Goal: Task Accomplishment & Management: Manage account settings

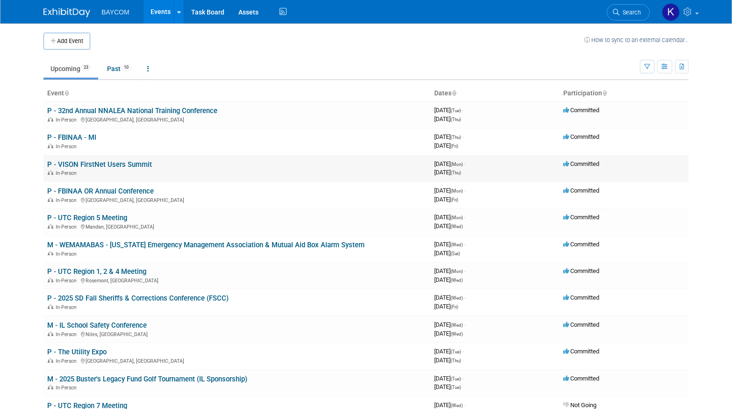
click at [134, 165] on link "P - VISON FirstNet Users Summit" at bounding box center [99, 164] width 105 height 8
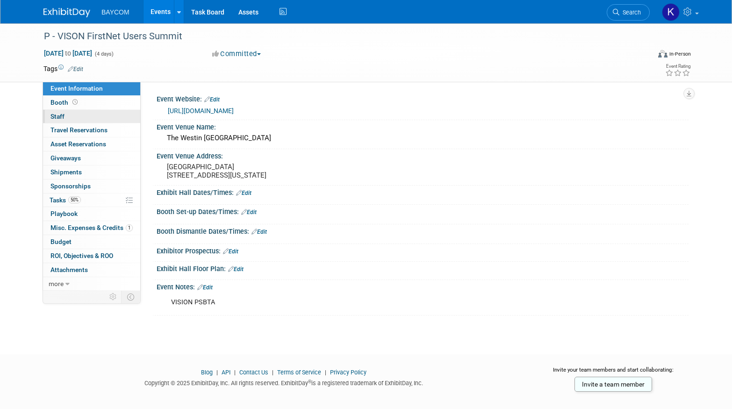
click at [91, 112] on link "0 Staff 0" at bounding box center [91, 117] width 97 height 14
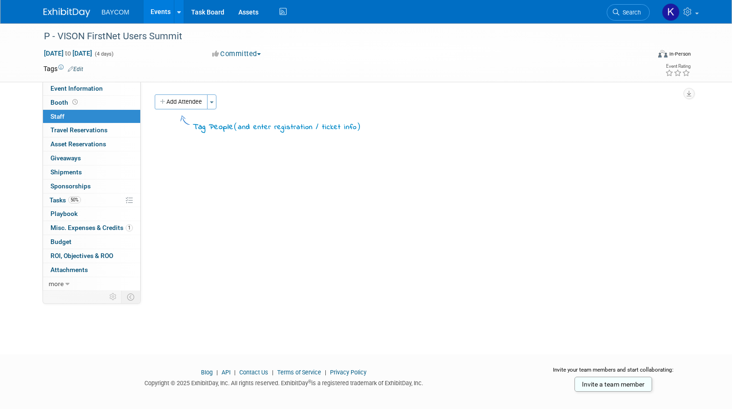
click at [168, 14] on link "Events" at bounding box center [161, 11] width 34 height 23
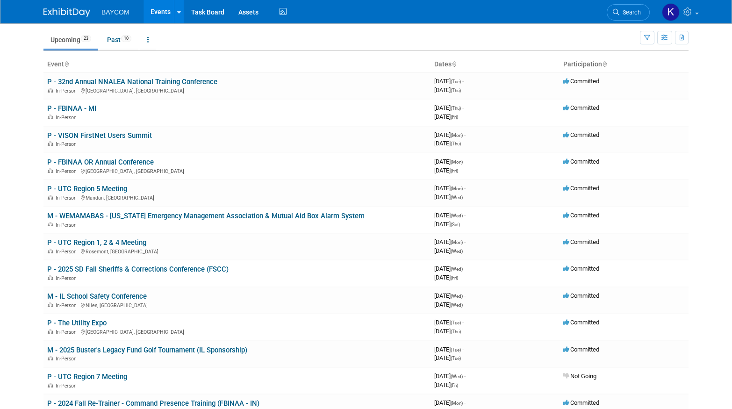
scroll to position [29, 0]
click at [99, 189] on link "P - UTC Region 5 Meeting" at bounding box center [87, 188] width 80 height 8
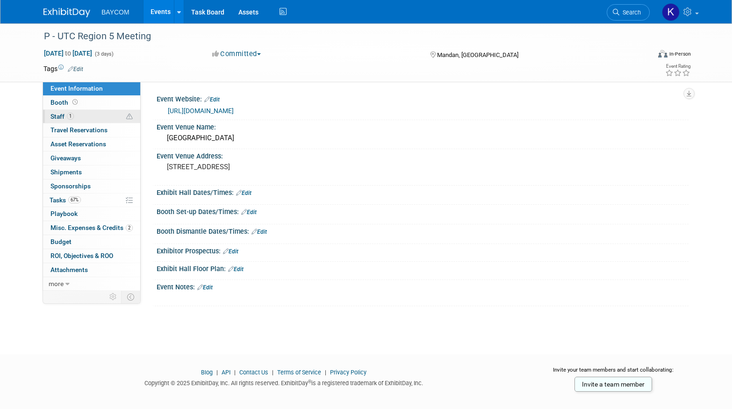
click at [85, 118] on link "1 Staff 1" at bounding box center [91, 117] width 97 height 14
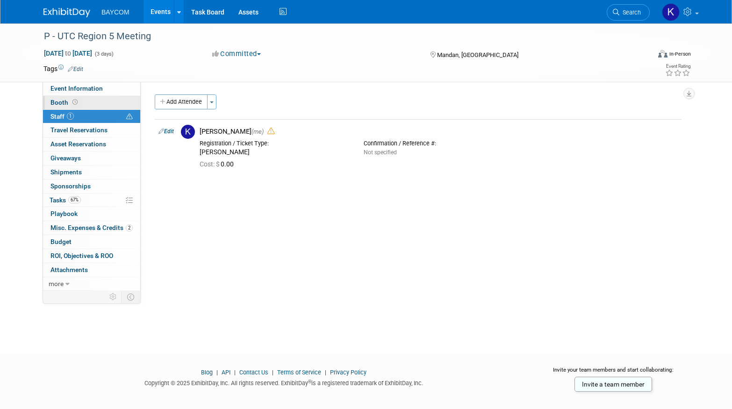
click at [84, 103] on link "Booth" at bounding box center [91, 103] width 97 height 14
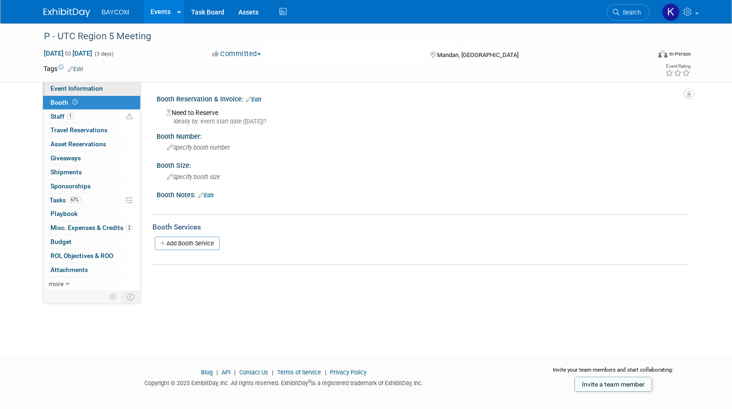
click at [90, 91] on span "Event Information" at bounding box center [76, 88] width 52 height 7
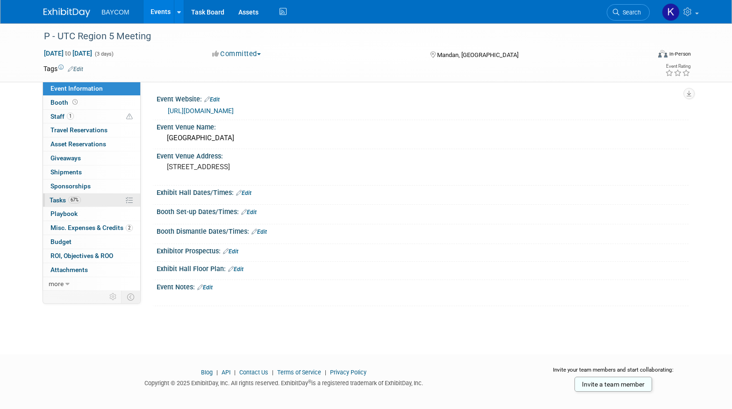
click at [91, 201] on link "67% Tasks 67%" at bounding box center [91, 201] width 97 height 14
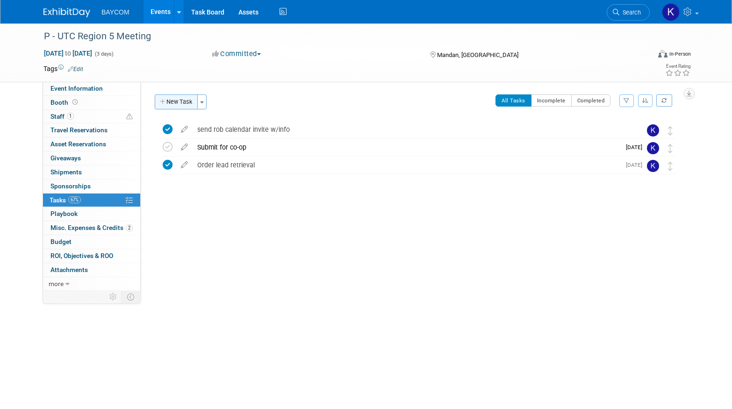
click at [185, 103] on button "New Task" at bounding box center [176, 101] width 43 height 15
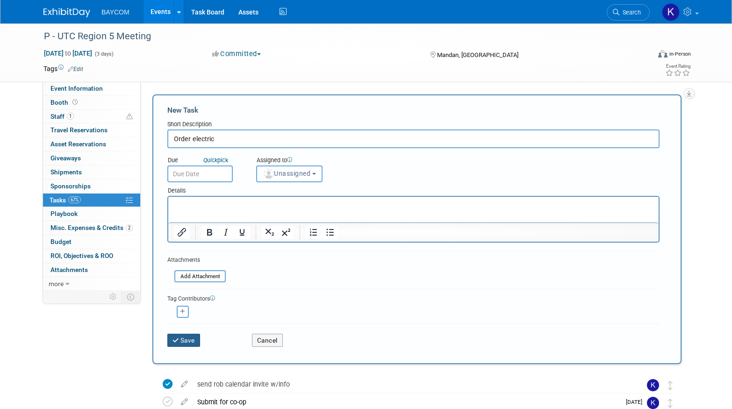
type input "Order electric"
click at [190, 342] on button "Save" at bounding box center [183, 340] width 33 height 13
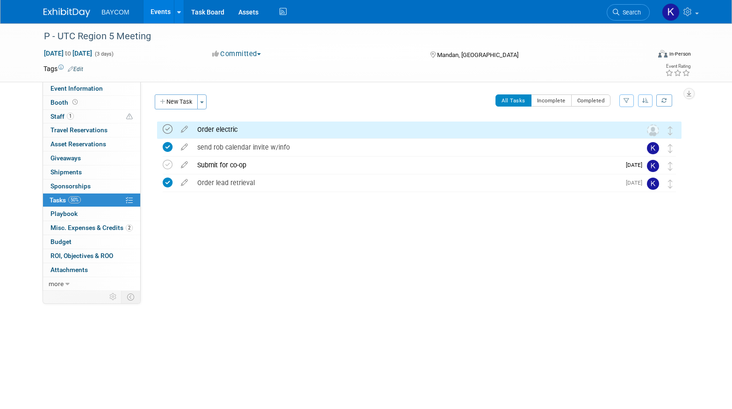
click at [169, 129] on icon at bounding box center [168, 129] width 10 height 10
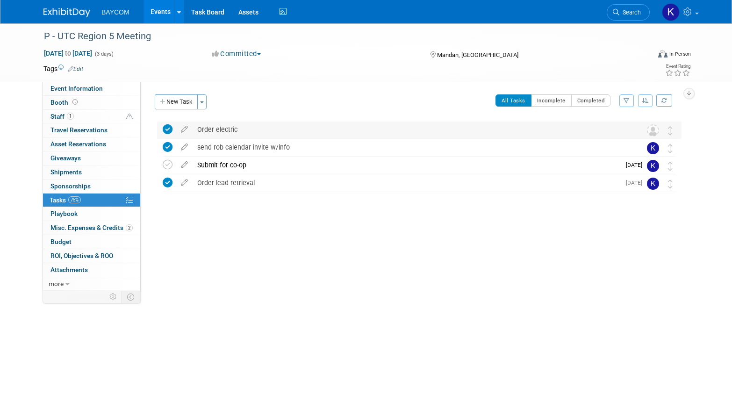
click at [251, 128] on div "Order electric" at bounding box center [411, 130] width 436 height 16
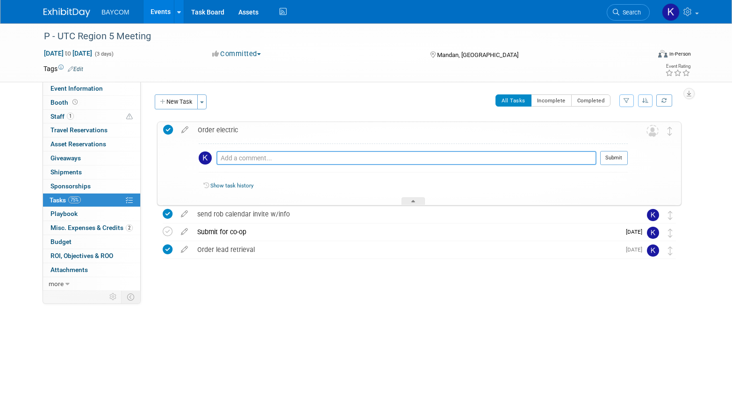
click at [251, 158] on textarea at bounding box center [406, 158] width 380 height 14
type textarea "called and made payment over the phone"
click at [615, 158] on button "Submit" at bounding box center [614, 158] width 28 height 14
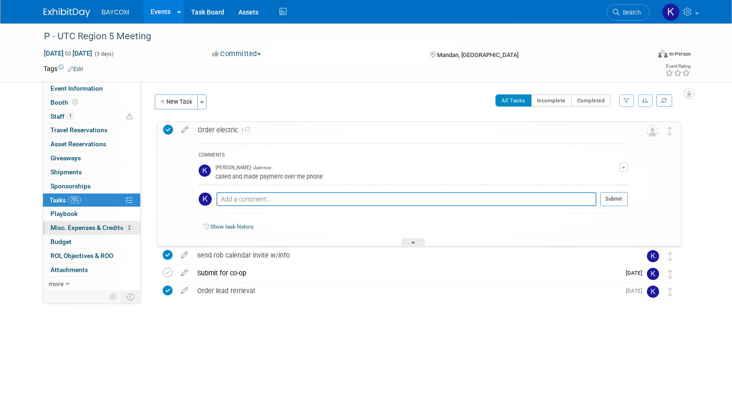
click at [86, 228] on span "Misc. Expenses & Credits 2" at bounding box center [91, 227] width 82 height 7
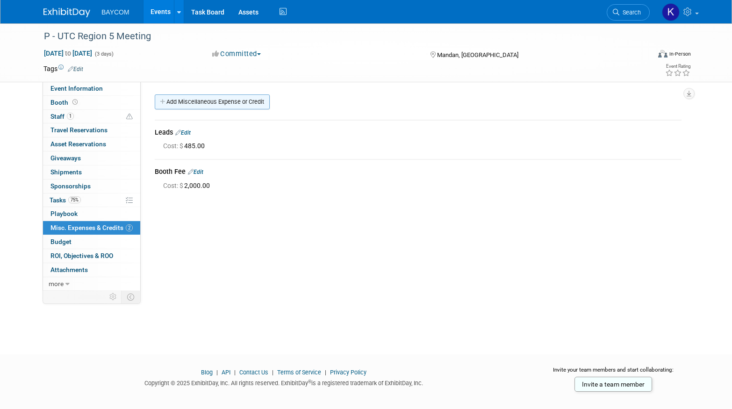
click at [201, 104] on link "Add Miscellaneous Expense or Credit" at bounding box center [212, 101] width 115 height 15
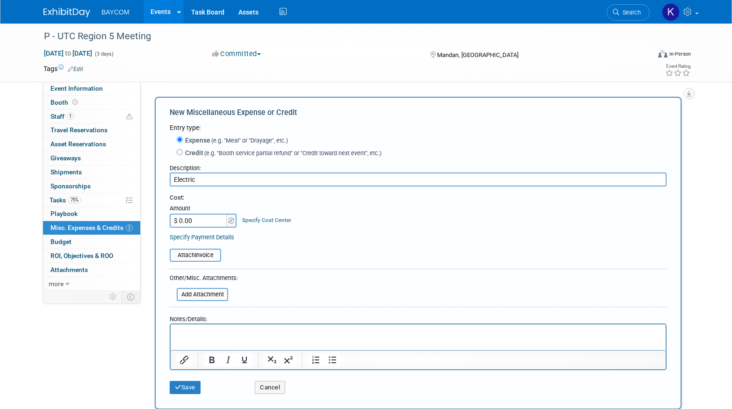
type input "Electric"
click at [200, 218] on input "$ 0.00" at bounding box center [199, 221] width 58 height 14
type input "$ 150.00"
click at [186, 388] on button "Save" at bounding box center [185, 387] width 31 height 13
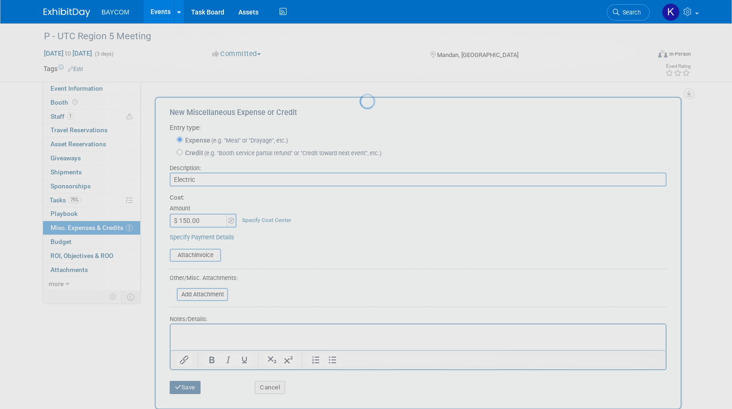
scroll to position [11, 0]
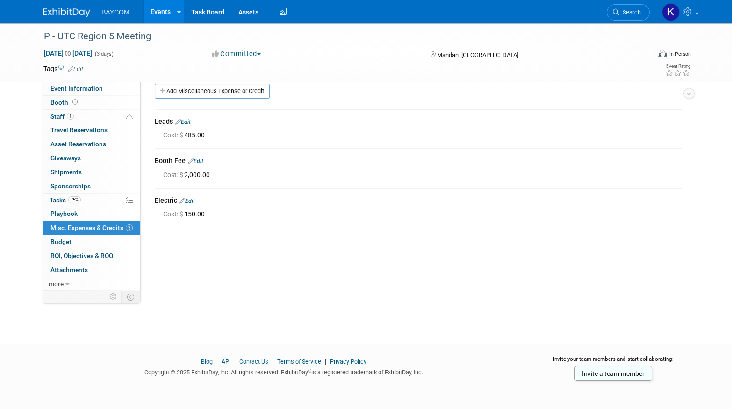
click at [158, 15] on link "Events" at bounding box center [161, 11] width 34 height 23
